Goal: Information Seeking & Learning: Learn about a topic

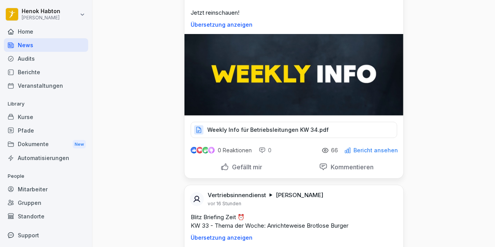
scroll to position [309, 0]
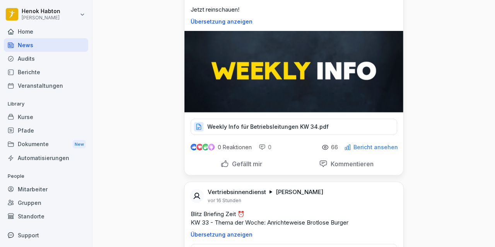
click at [266, 131] on div "Weekly Info für Betriebsleitungen KW 34.pdf" at bounding box center [294, 127] width 207 height 16
click at [270, 124] on p "Weekly Info für Betriebsleitungen KW 34.pdf" at bounding box center [267, 127] width 121 height 8
click at [32, 69] on div "Berichte" at bounding box center [46, 72] width 84 height 14
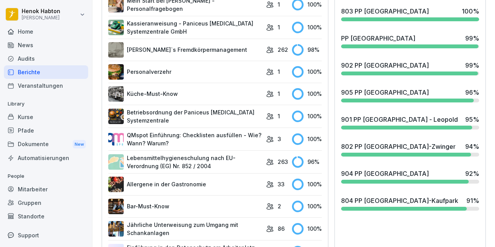
scroll to position [318, 0]
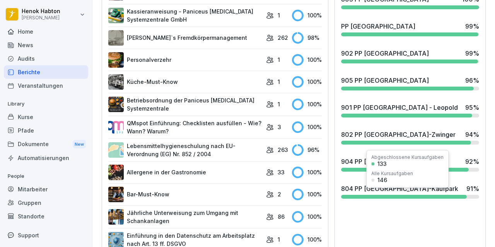
click at [421, 172] on div "Abgeschlossene Kursaufgaben 133 Alle Kursaufgaben 146" at bounding box center [407, 169] width 82 height 38
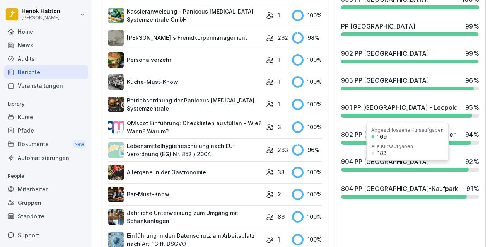
click at [365, 173] on div "904 PP Nürnberg 92 %" at bounding box center [410, 164] width 144 height 21
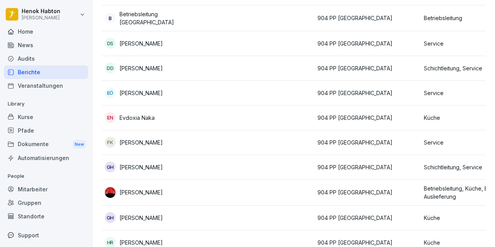
scroll to position [0, 260]
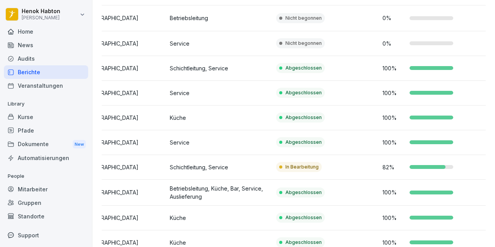
drag, startPoint x: 278, startPoint y: 186, endPoint x: 391, endPoint y: 180, distance: 113.5
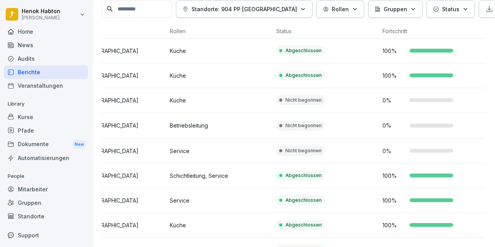
scroll to position [0, 0]
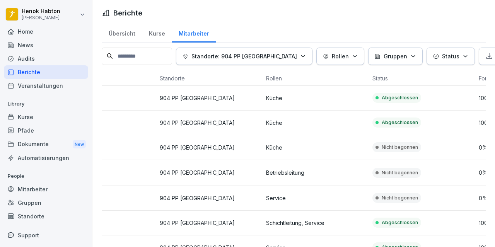
drag, startPoint x: 241, startPoint y: 186, endPoint x: 227, endPoint y: 185, distance: 14.0
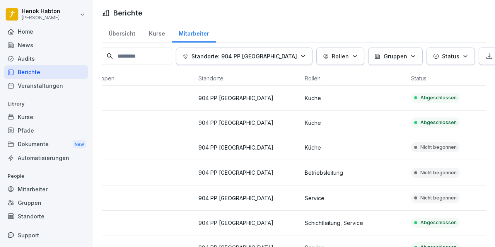
scroll to position [0, 68]
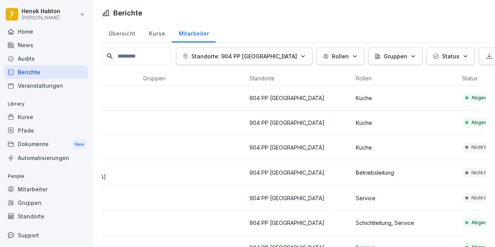
drag, startPoint x: 276, startPoint y: 201, endPoint x: 172, endPoint y: 191, distance: 104.5
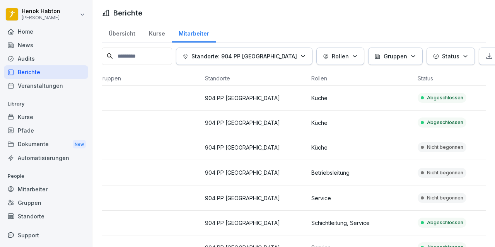
drag, startPoint x: 214, startPoint y: 157, endPoint x: 304, endPoint y: 149, distance: 90.5
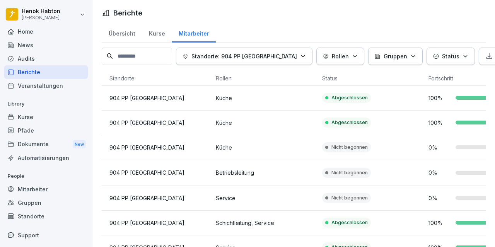
click at [299, 194] on p "Service" at bounding box center [266, 198] width 100 height 8
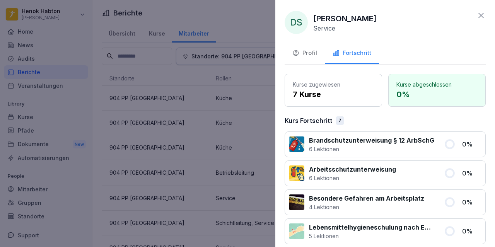
click at [203, 170] on div at bounding box center [247, 123] width 495 height 247
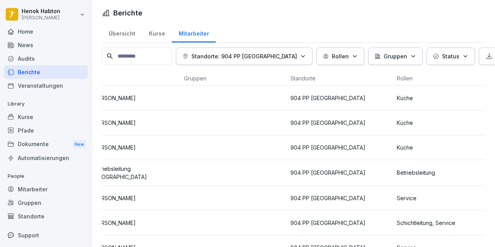
scroll to position [0, 0]
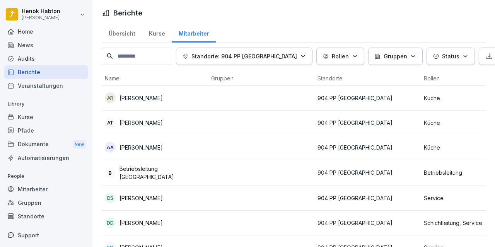
drag, startPoint x: 238, startPoint y: 199, endPoint x: 185, endPoint y: 199, distance: 53.4
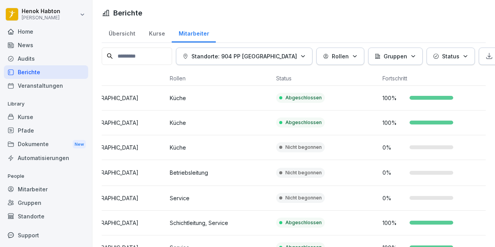
drag, startPoint x: 166, startPoint y: 200, endPoint x: 385, endPoint y: 176, distance: 220.3
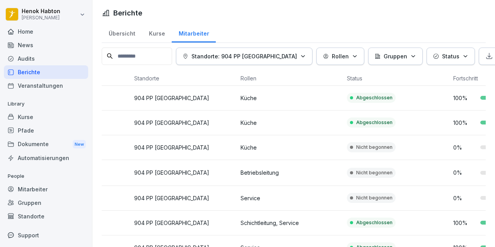
scroll to position [0, 0]
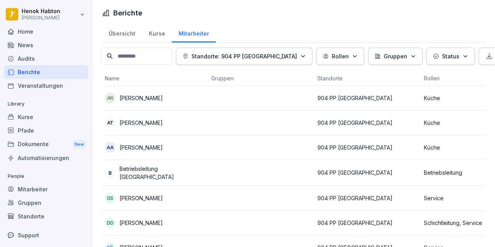
drag, startPoint x: 378, startPoint y: 163, endPoint x: 215, endPoint y: 163, distance: 162.5
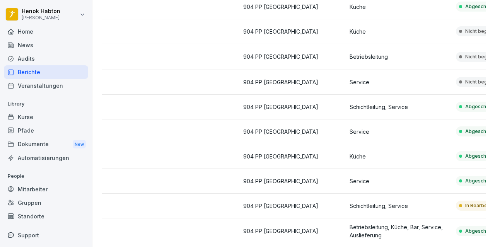
scroll to position [0, 260]
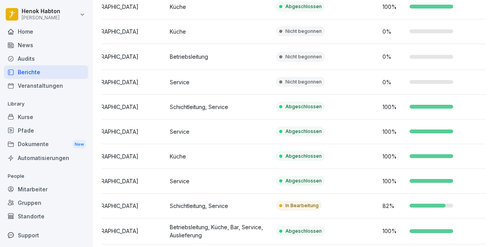
drag, startPoint x: 304, startPoint y: 176, endPoint x: 386, endPoint y: 158, distance: 84.2
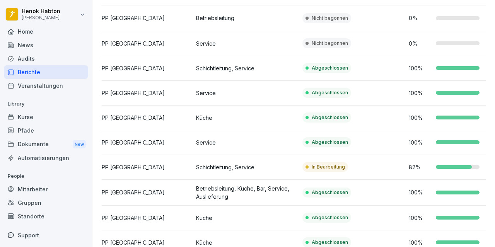
scroll to position [0, 0]
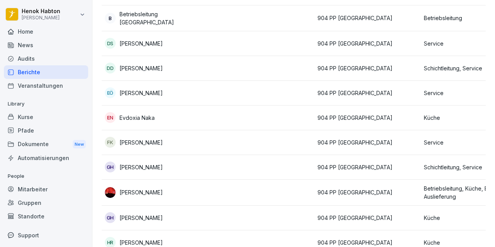
drag, startPoint x: 360, startPoint y: 174, endPoint x: 191, endPoint y: 169, distance: 169.1
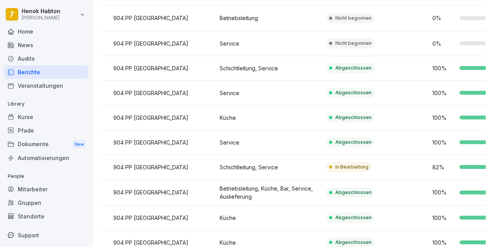
scroll to position [0, 260]
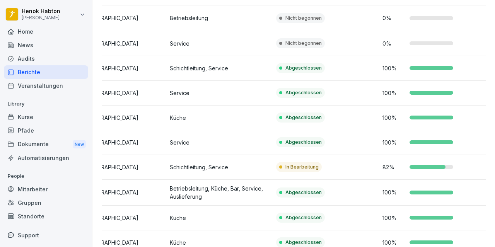
drag, startPoint x: 462, startPoint y: 167, endPoint x: 488, endPoint y: 166, distance: 26.7
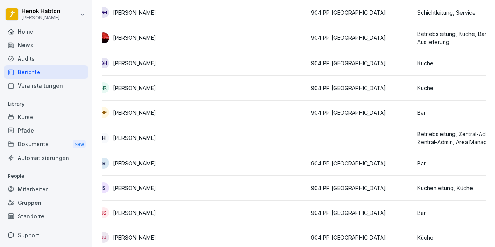
scroll to position [0, 0]
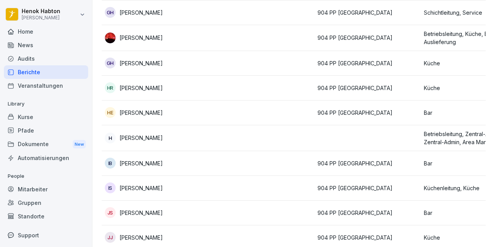
drag, startPoint x: 349, startPoint y: 214, endPoint x: 262, endPoint y: 214, distance: 87.4
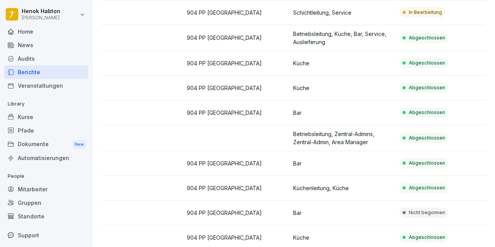
scroll to position [0, 260]
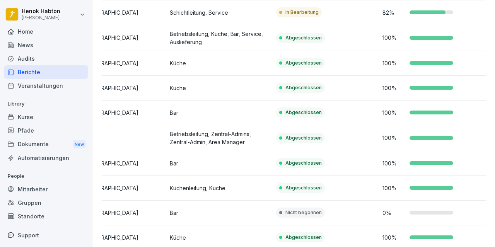
drag, startPoint x: 404, startPoint y: 209, endPoint x: 495, endPoint y: 196, distance: 91.8
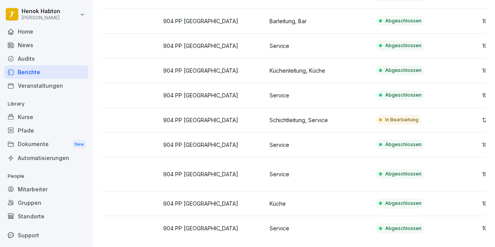
scroll to position [0, 0]
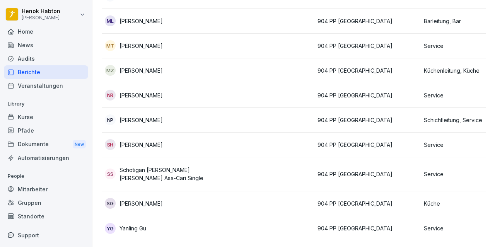
drag, startPoint x: 316, startPoint y: 106, endPoint x: 149, endPoint y: 108, distance: 167.5
click at [231, 113] on td at bounding box center [261, 120] width 106 height 25
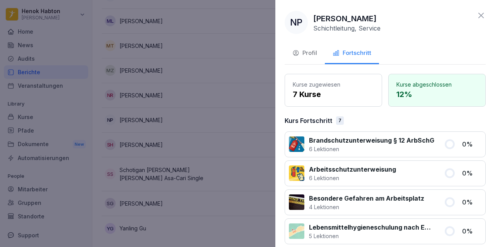
click at [332, 79] on div "Kurse zugewiesen 7 Kurse" at bounding box center [333, 90] width 97 height 33
click at [308, 51] on div "Profil" at bounding box center [304, 53] width 25 height 9
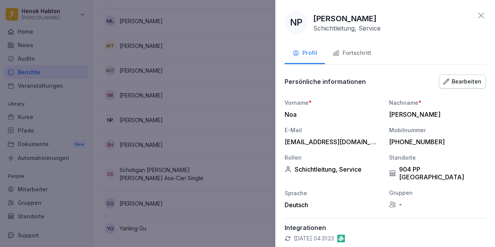
click at [161, 91] on div at bounding box center [247, 123] width 495 height 247
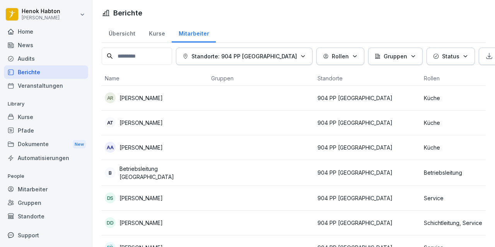
drag, startPoint x: 242, startPoint y: 129, endPoint x: 209, endPoint y: 27, distance: 106.6
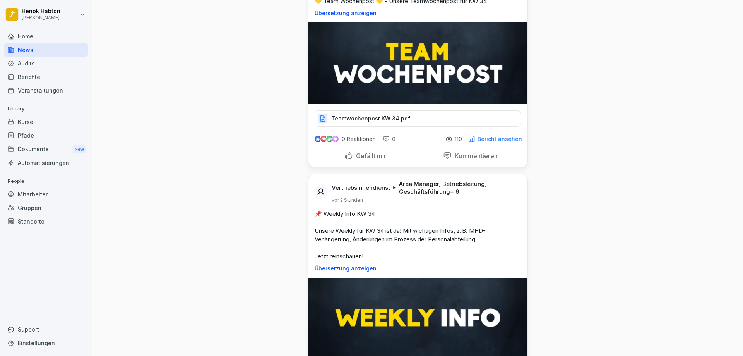
scroll to position [155, 0]
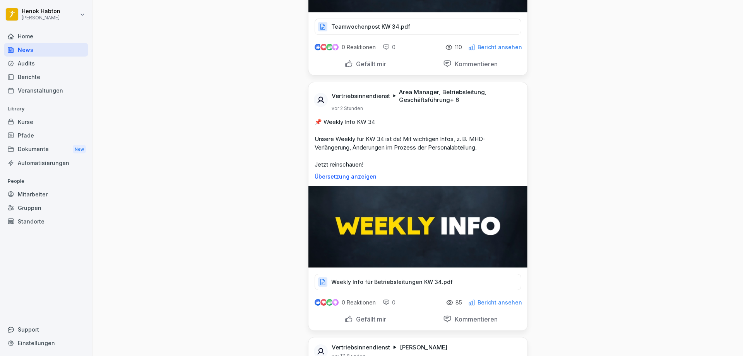
click at [399, 247] on p "Weekly Info für Betriebsleitungen KW 34.pdf" at bounding box center [391, 282] width 121 height 8
